Goal: Task Accomplishment & Management: Manage account settings

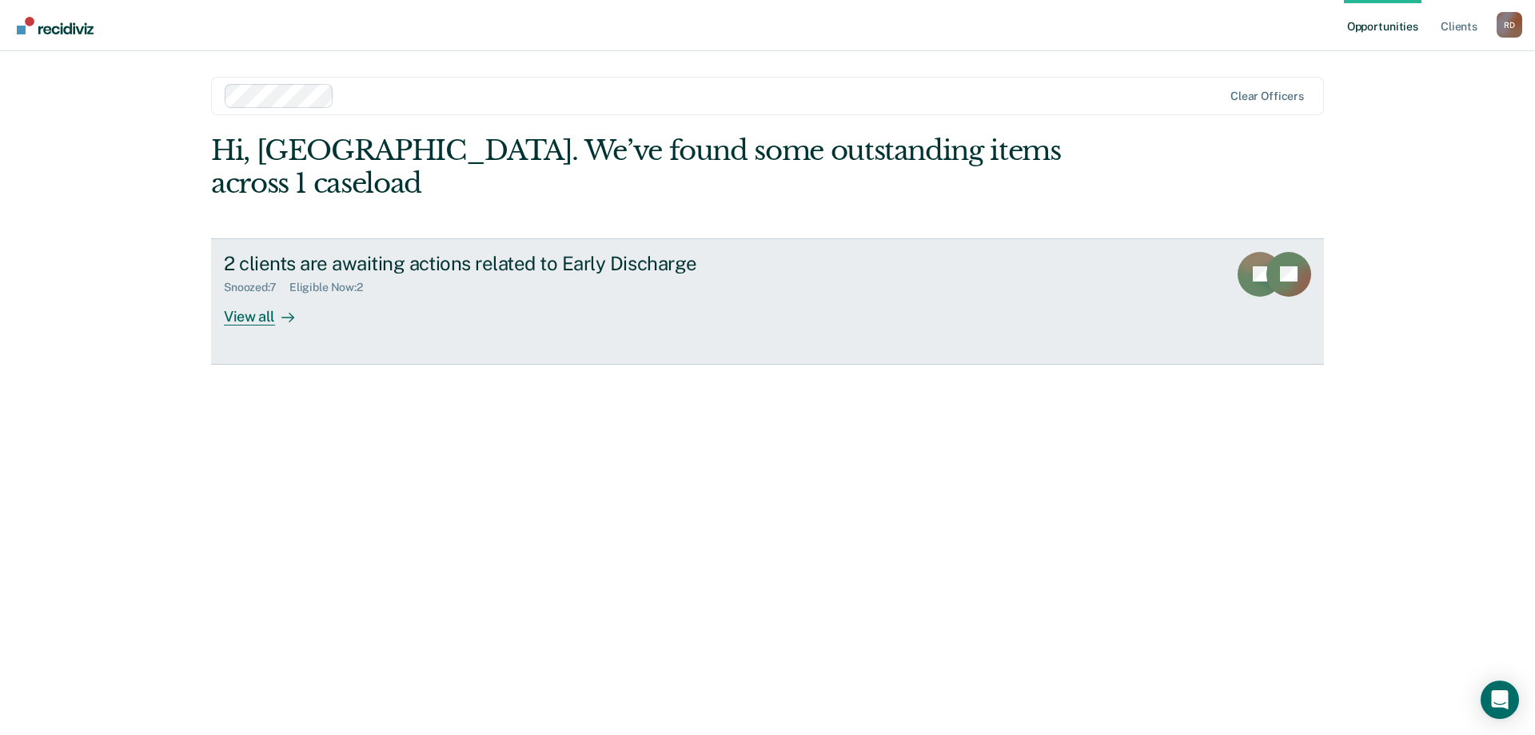
click at [263, 294] on div "View all" at bounding box center [269, 309] width 90 height 31
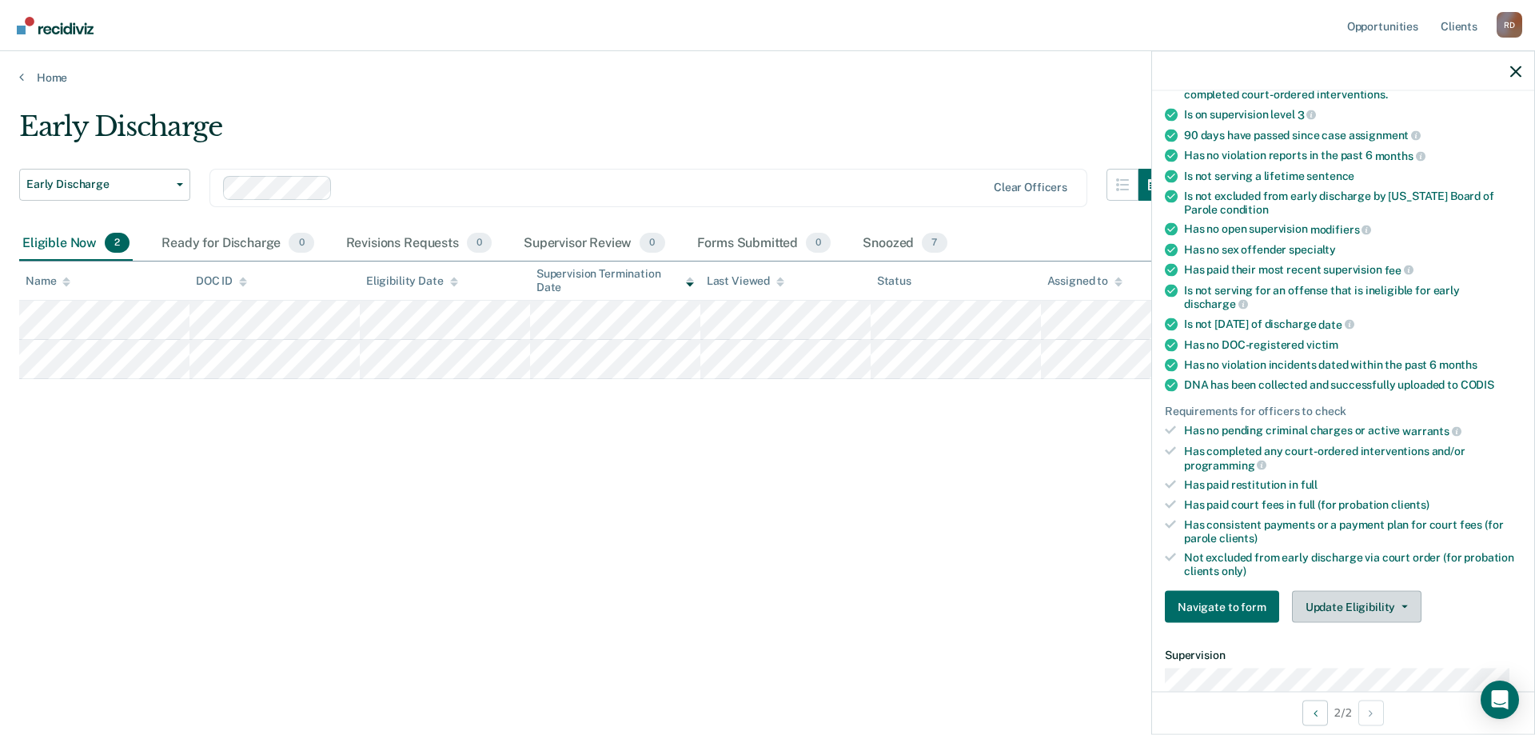
scroll to position [320, 0]
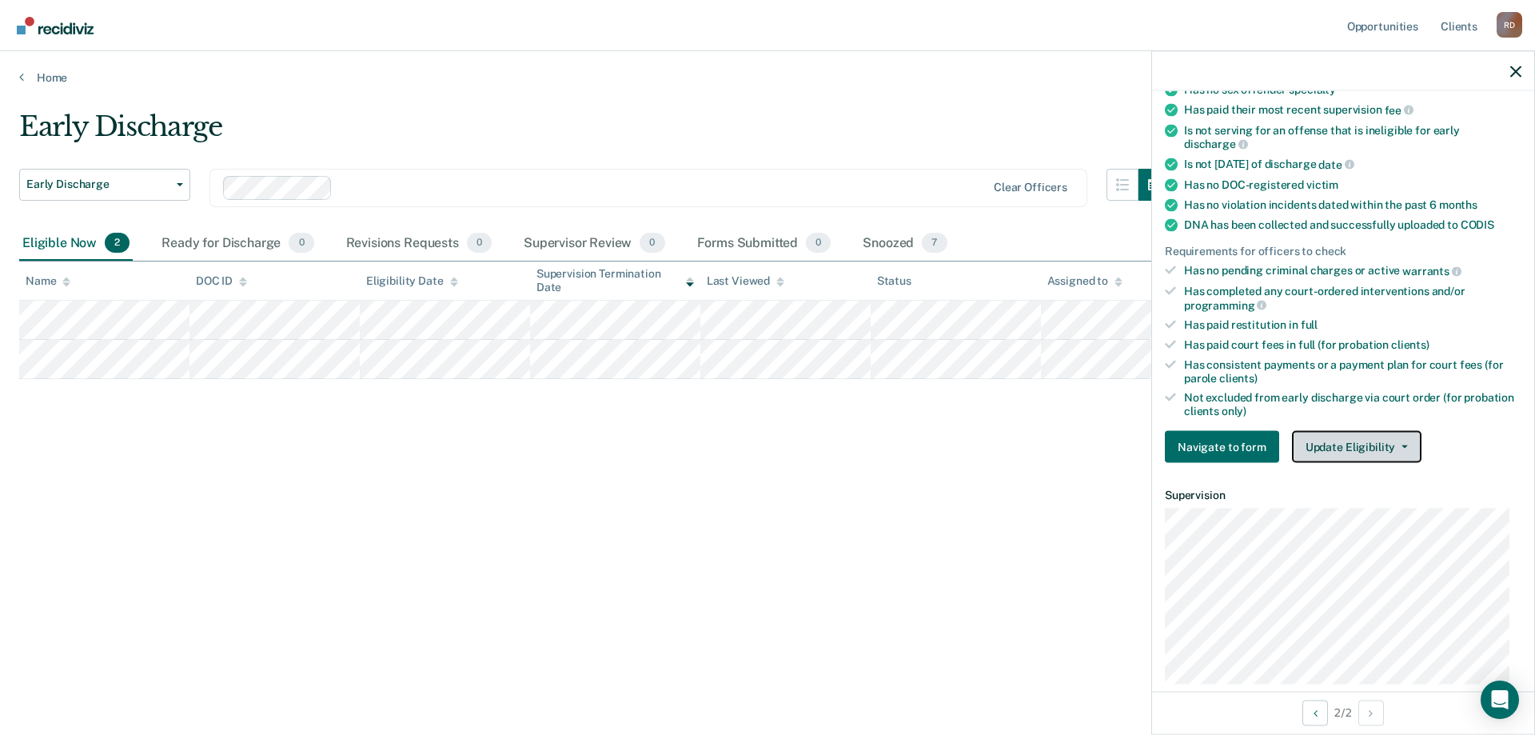
click at [1339, 454] on button "Update Eligibility" at bounding box center [1356, 447] width 129 height 32
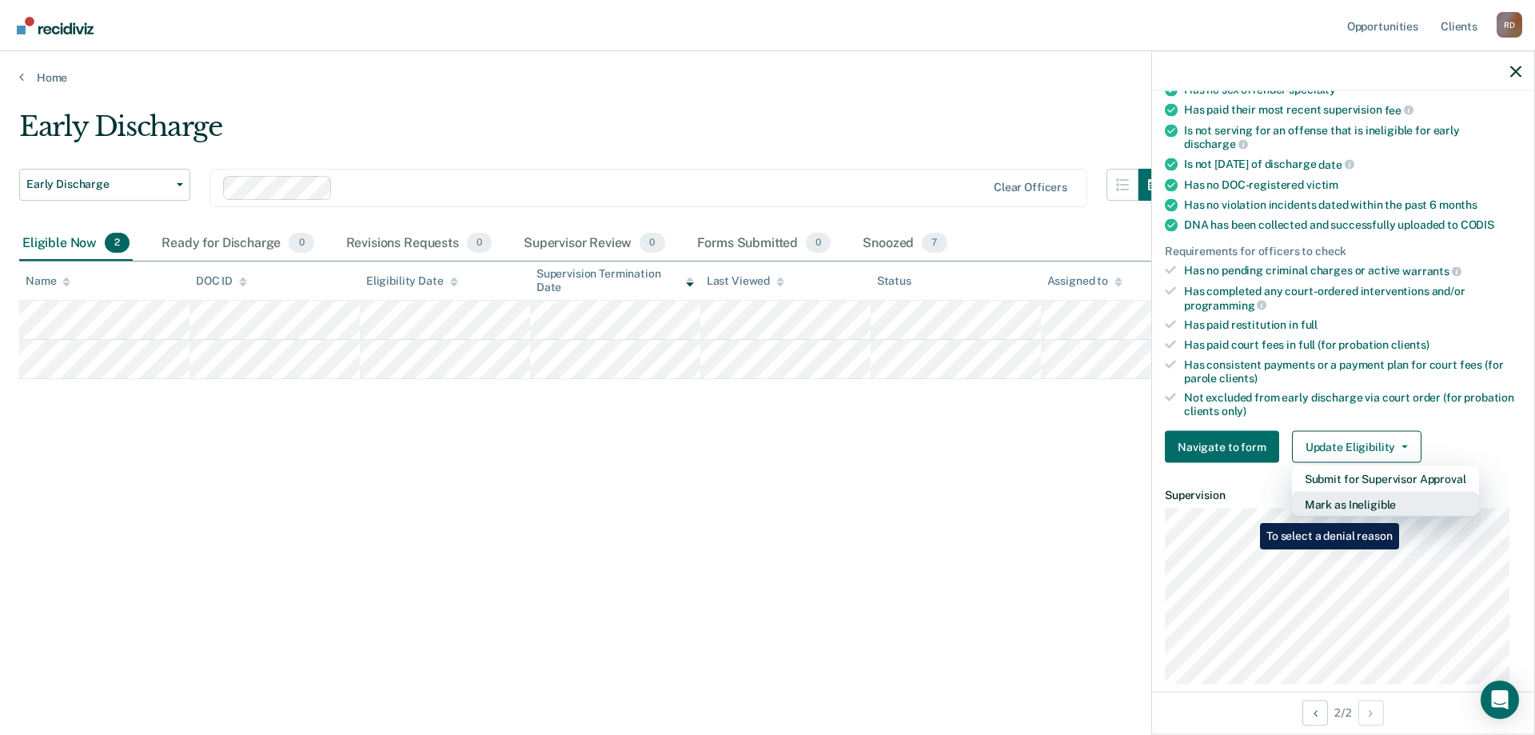
click at [1400, 508] on button "Mark as Ineligible" at bounding box center [1385, 505] width 187 height 26
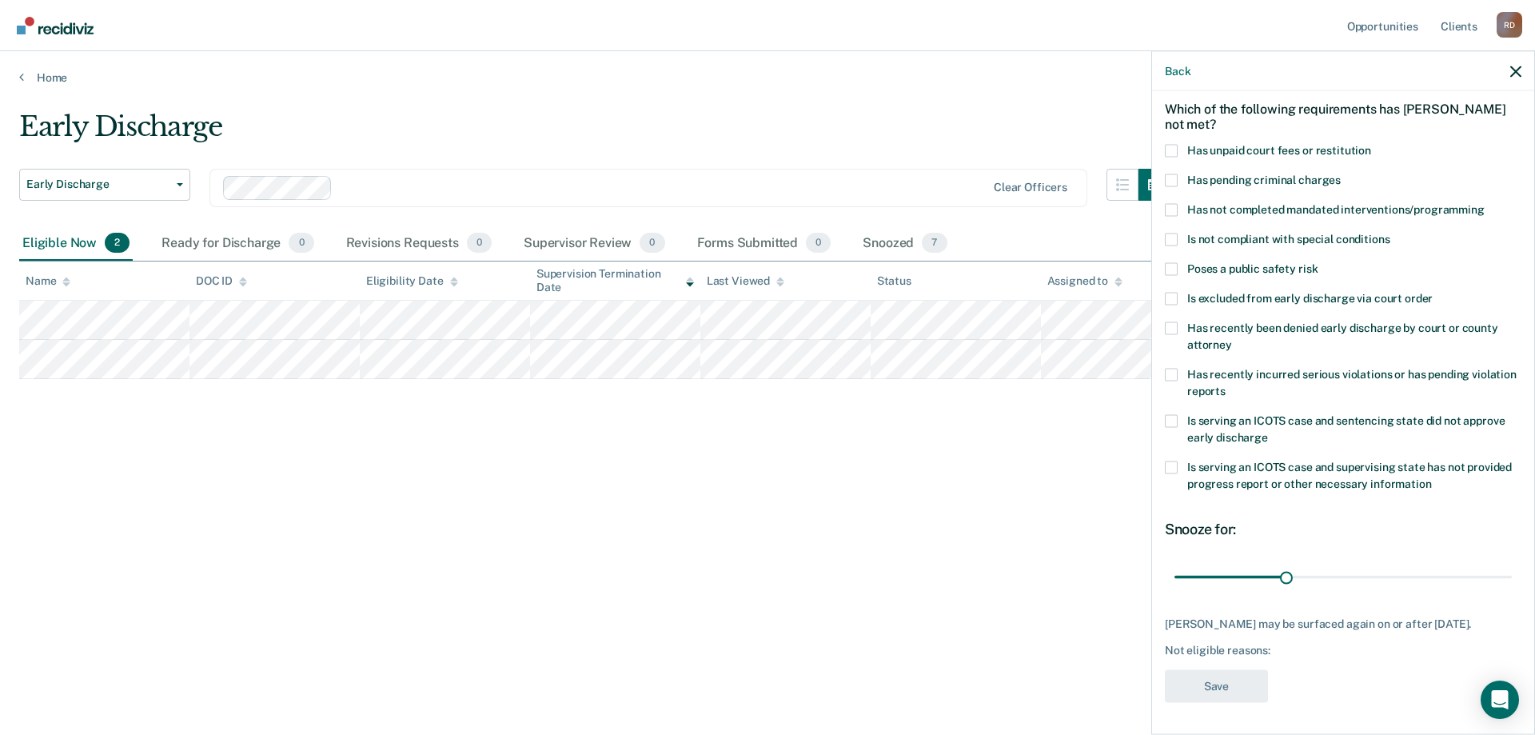
scroll to position [67, 0]
drag, startPoint x: 1285, startPoint y: 575, endPoint x: 1507, endPoint y: 571, distance: 221.5
type input "90"
click at [1507, 571] on input "range" at bounding box center [1342, 578] width 337 height 28
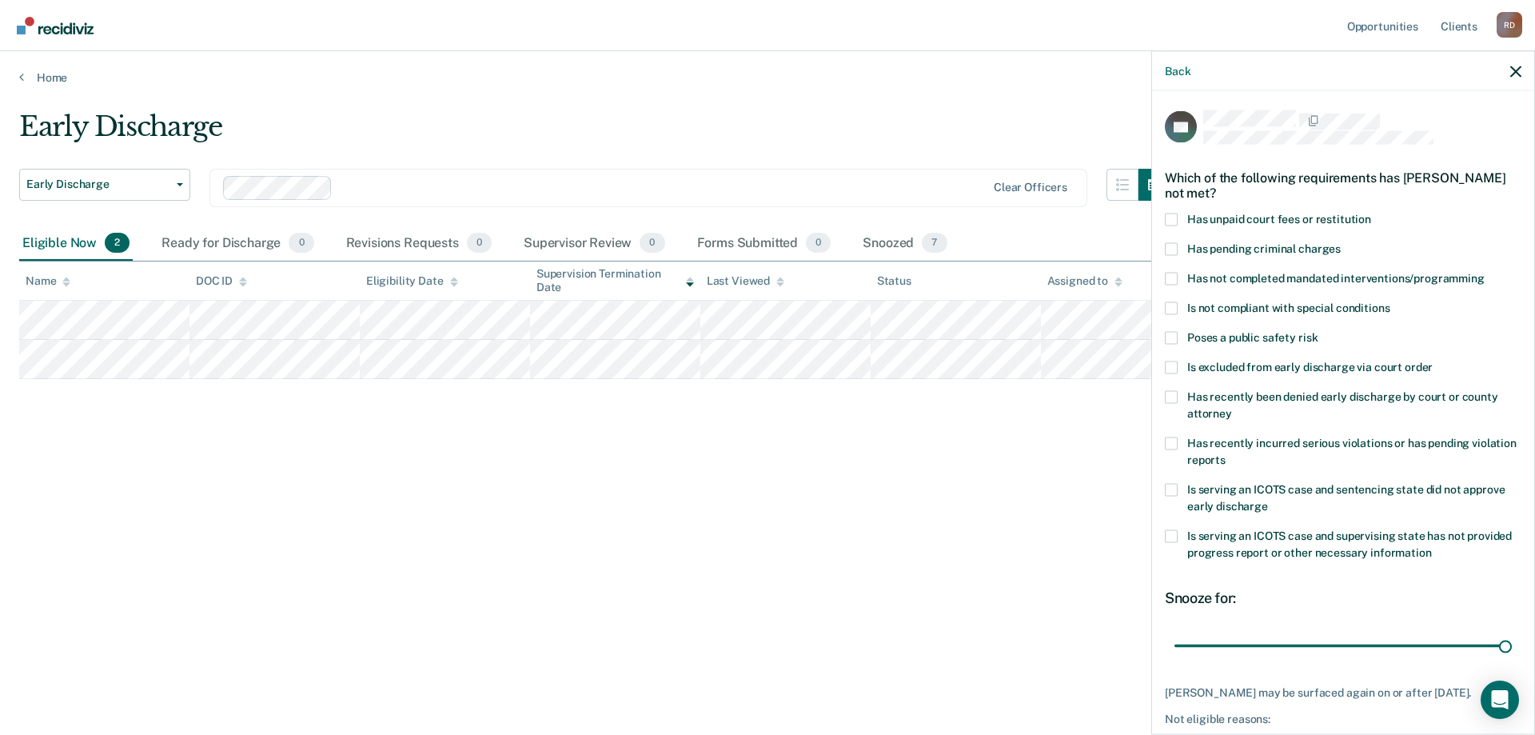
click at [1181, 282] on label "Has not completed mandated interventions/programming" at bounding box center [1343, 280] width 356 height 17
click at [1484, 272] on input "Has not completed mandated interventions/programming" at bounding box center [1484, 272] width 0 height 0
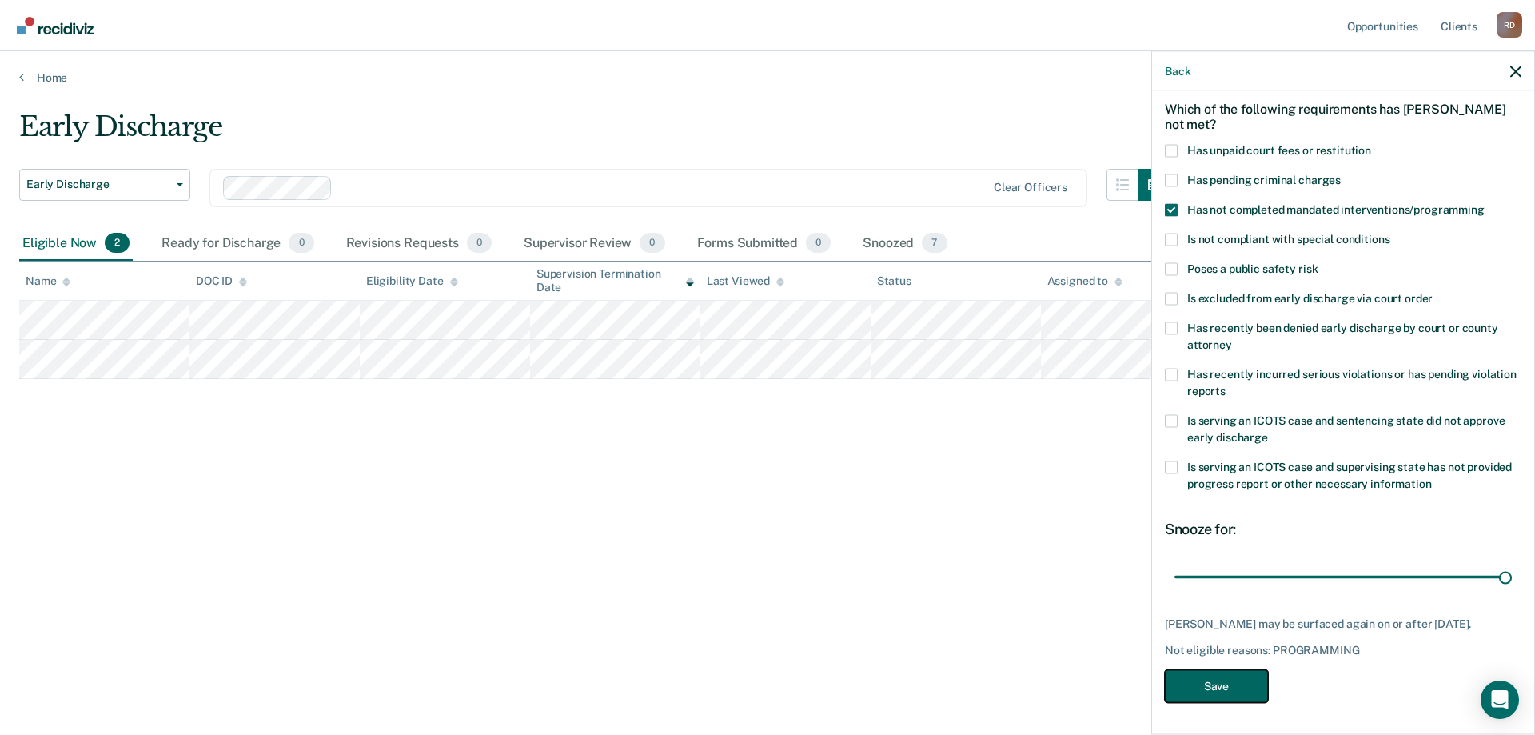
click at [1247, 686] on button "Save" at bounding box center [1216, 685] width 103 height 33
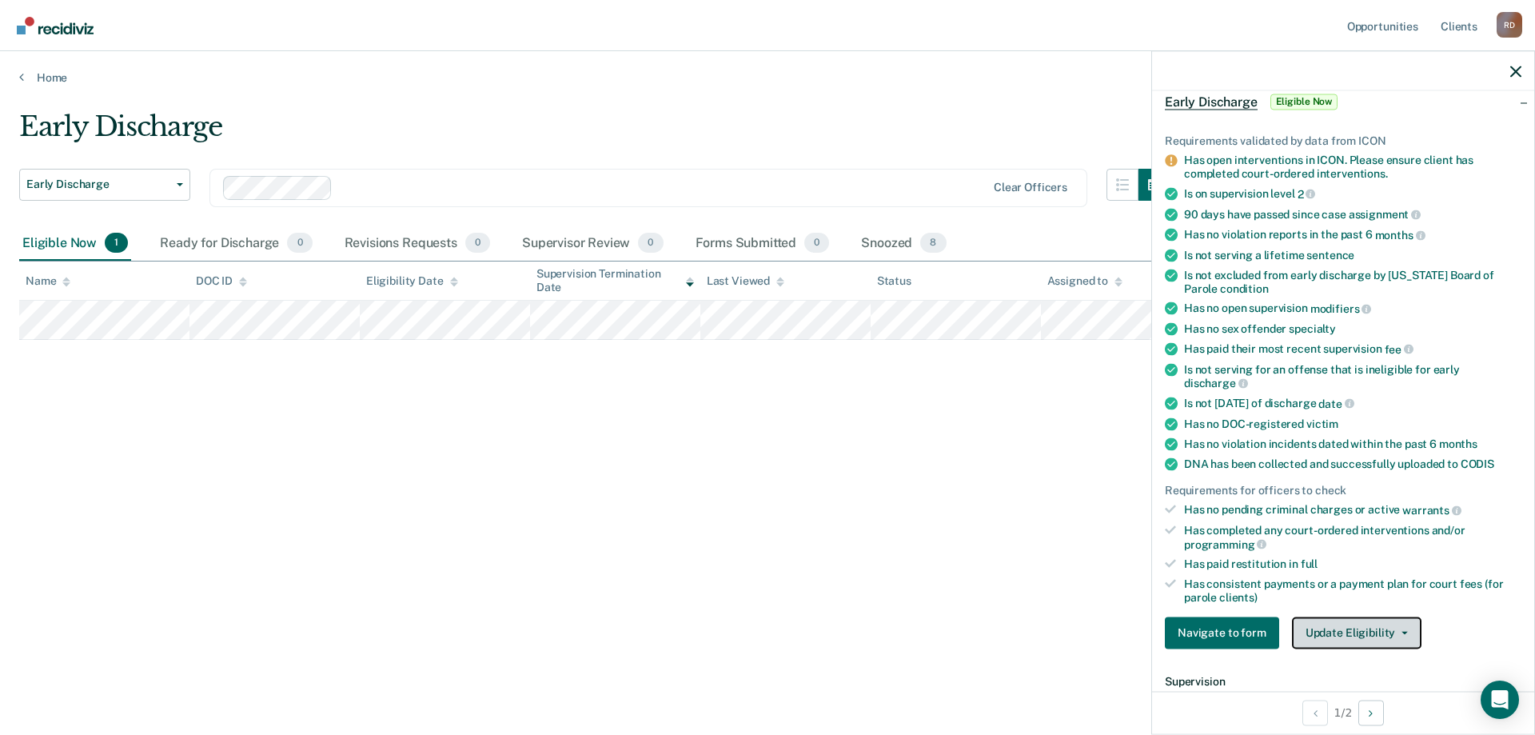
click at [1292, 631] on button "Update Eligibility" at bounding box center [1356, 632] width 129 height 32
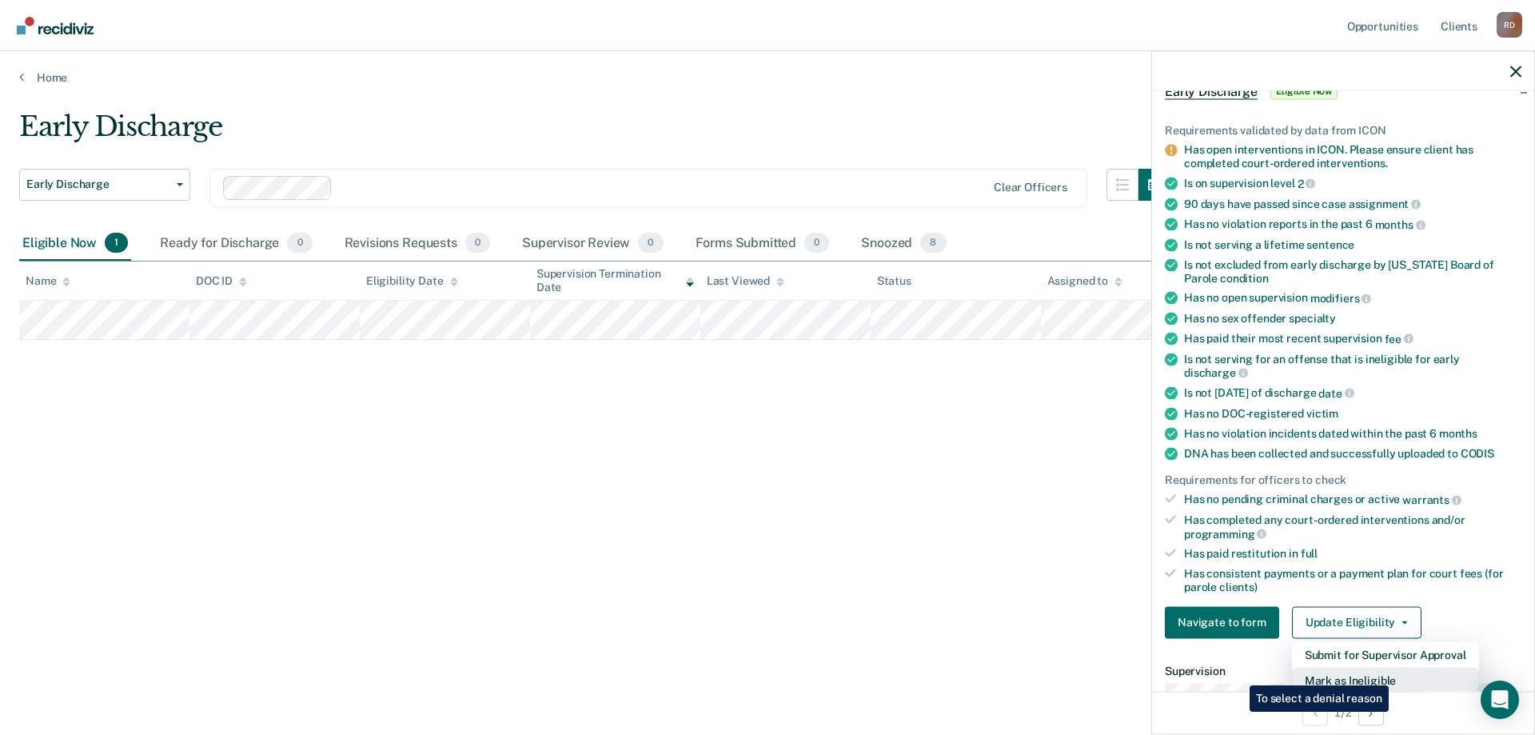
click at [1392, 673] on button "Mark as Ineligible" at bounding box center [1385, 680] width 187 height 26
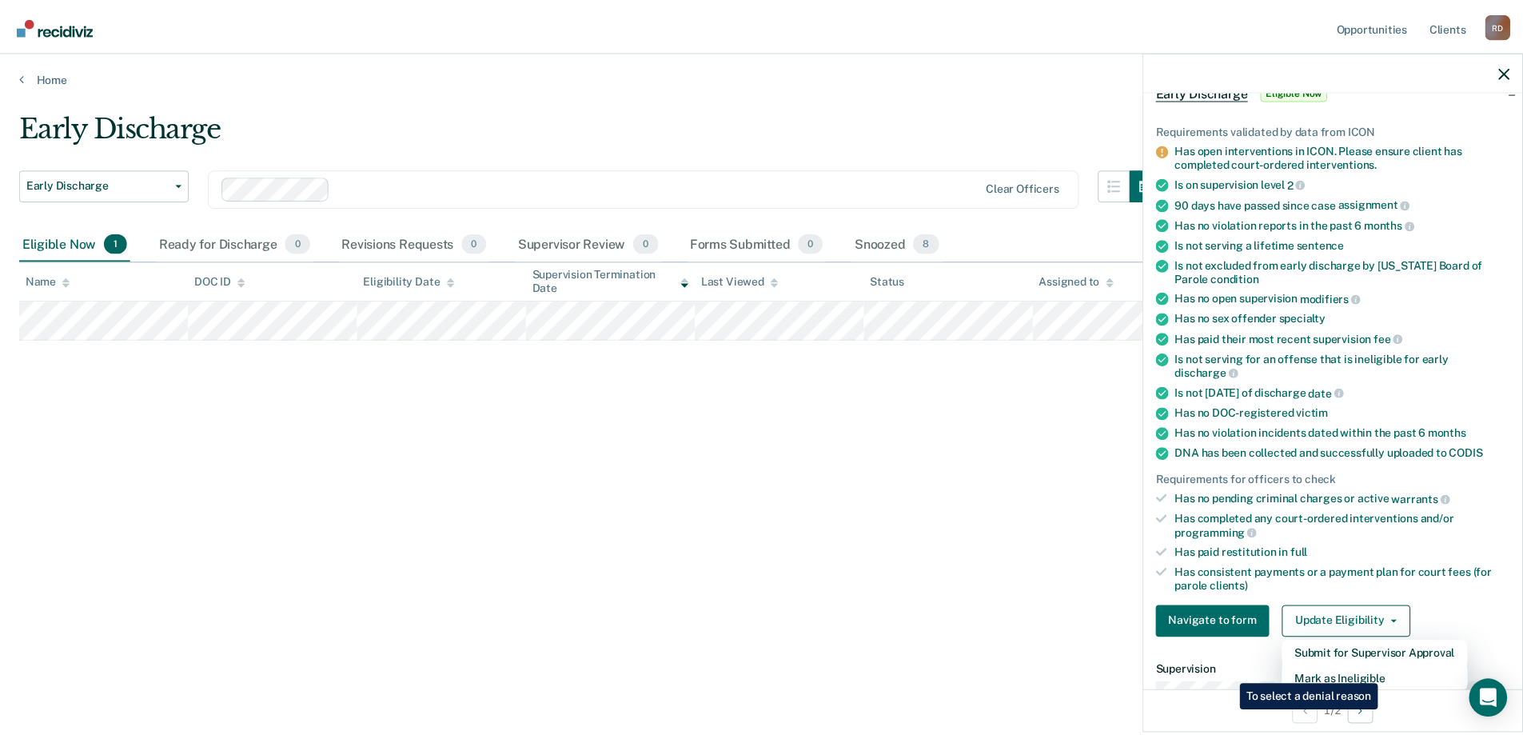
scroll to position [67, 0]
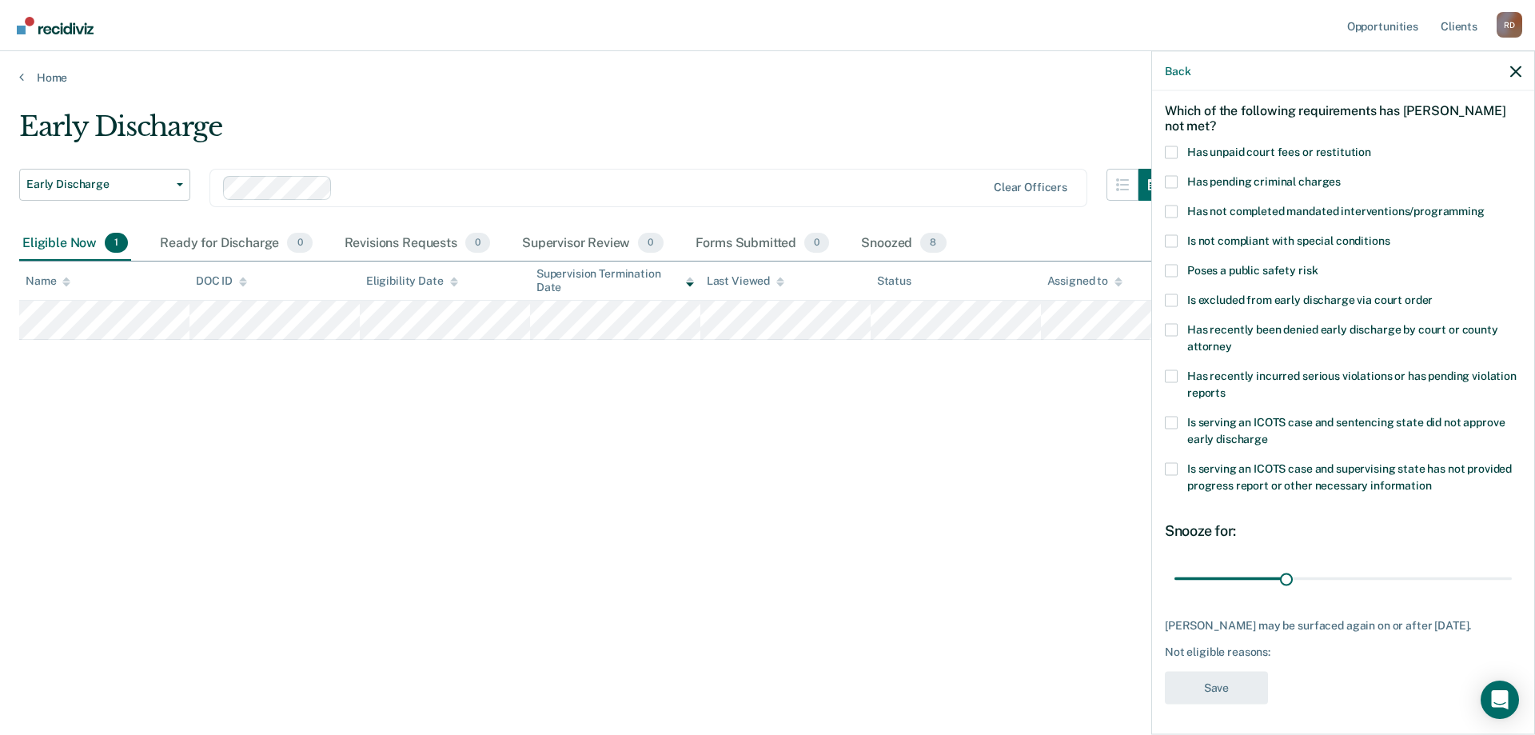
click at [1174, 150] on span at bounding box center [1171, 151] width 13 height 13
click at [1371, 145] on input "Has unpaid court fees or restitution" at bounding box center [1371, 145] width 0 height 0
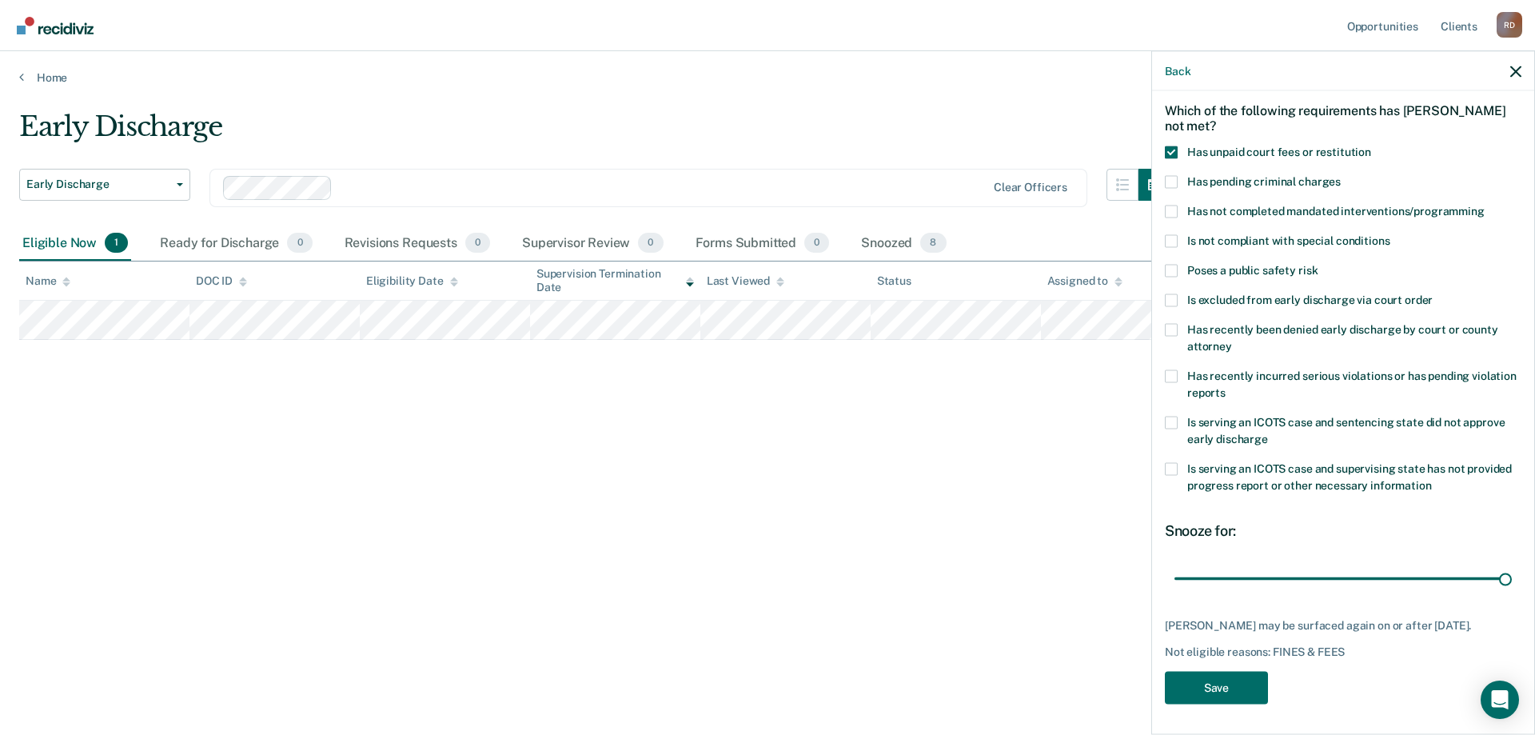
drag, startPoint x: 1198, startPoint y: 575, endPoint x: 1508, endPoint y: 577, distance: 310.1
type input "365"
click at [1511, 564] on input "range" at bounding box center [1342, 578] width 337 height 28
click at [1247, 698] on button "Save" at bounding box center [1216, 687] width 103 height 33
